Goal: Task Accomplishment & Management: Use online tool/utility

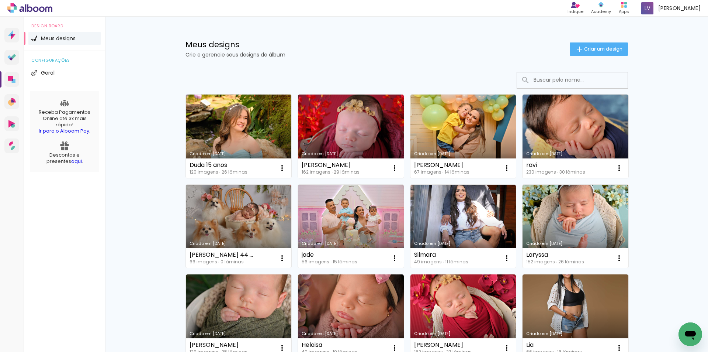
click at [219, 117] on link "Criado em [DATE]" at bounding box center [239, 135] width 106 height 83
